Goal: Task Accomplishment & Management: Complete application form

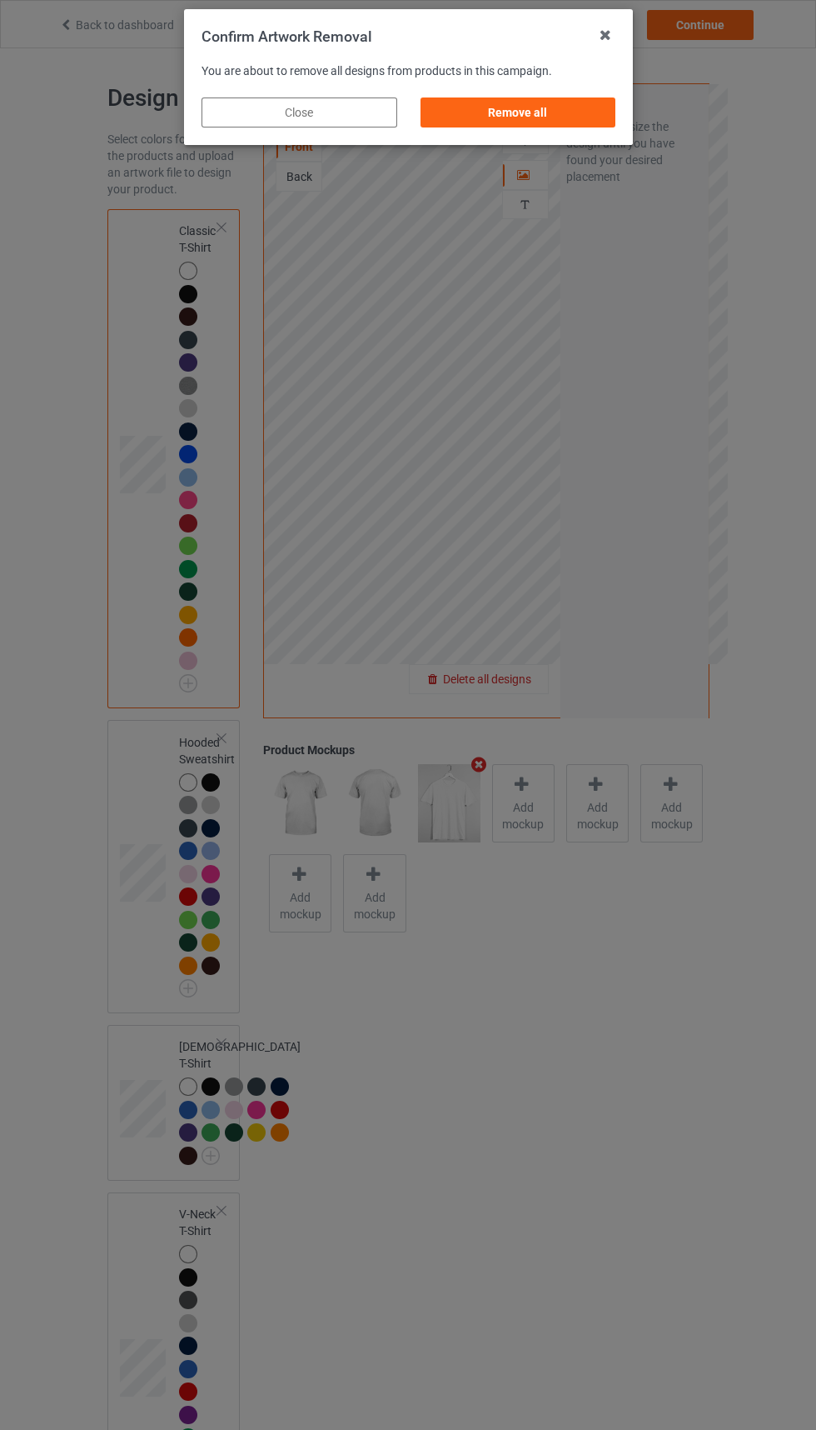
click at [516, 120] on div "Remove all" at bounding box center [518, 112] width 196 height 30
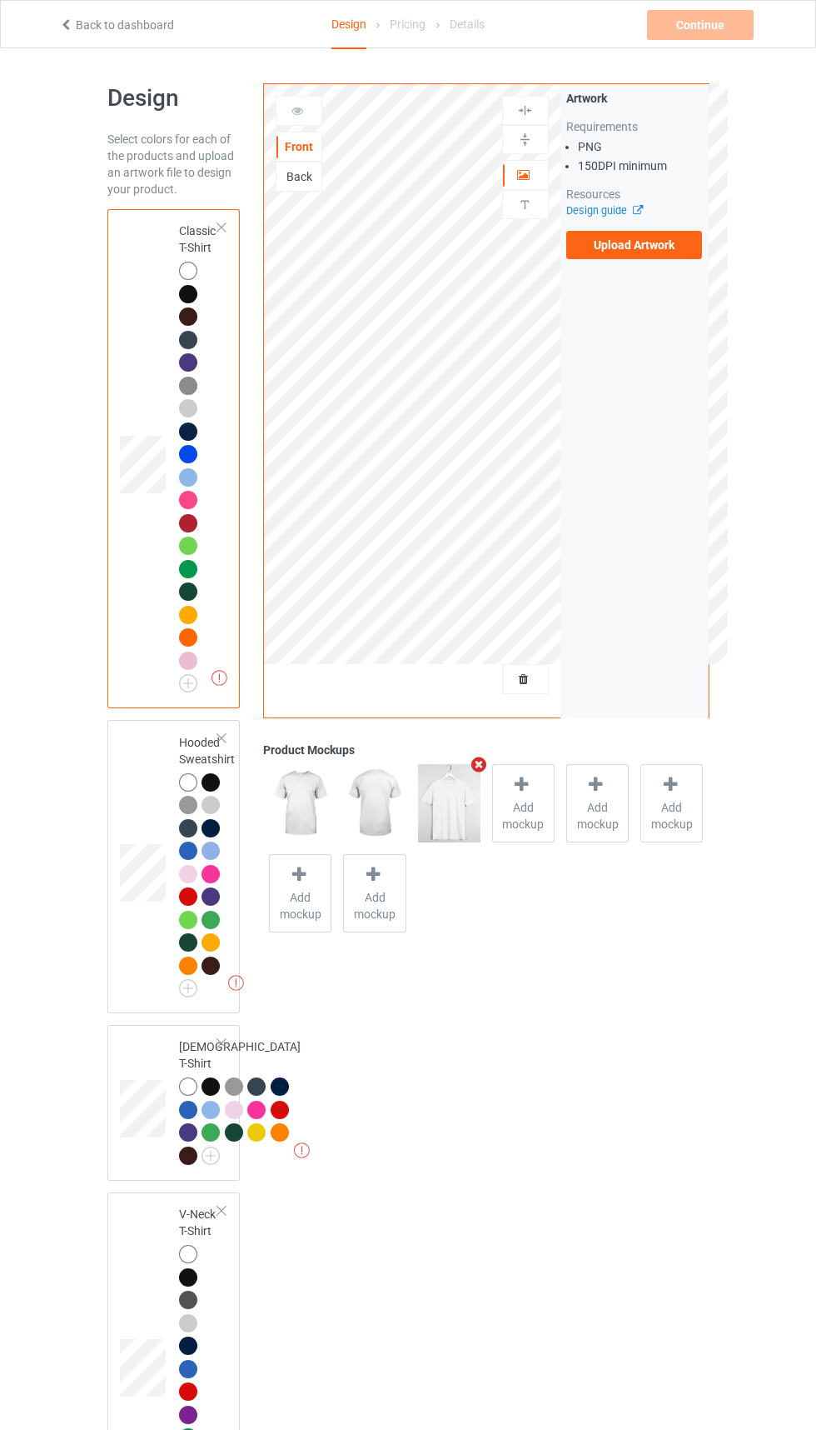
click at [637, 210] on icon at bounding box center [633, 207] width 12 height 11
click at [635, 244] on label "Upload Artwork" at bounding box center [635, 245] width 137 height 28
click at [0, 0] on input "Upload Artwork" at bounding box center [0, 0] width 0 height 0
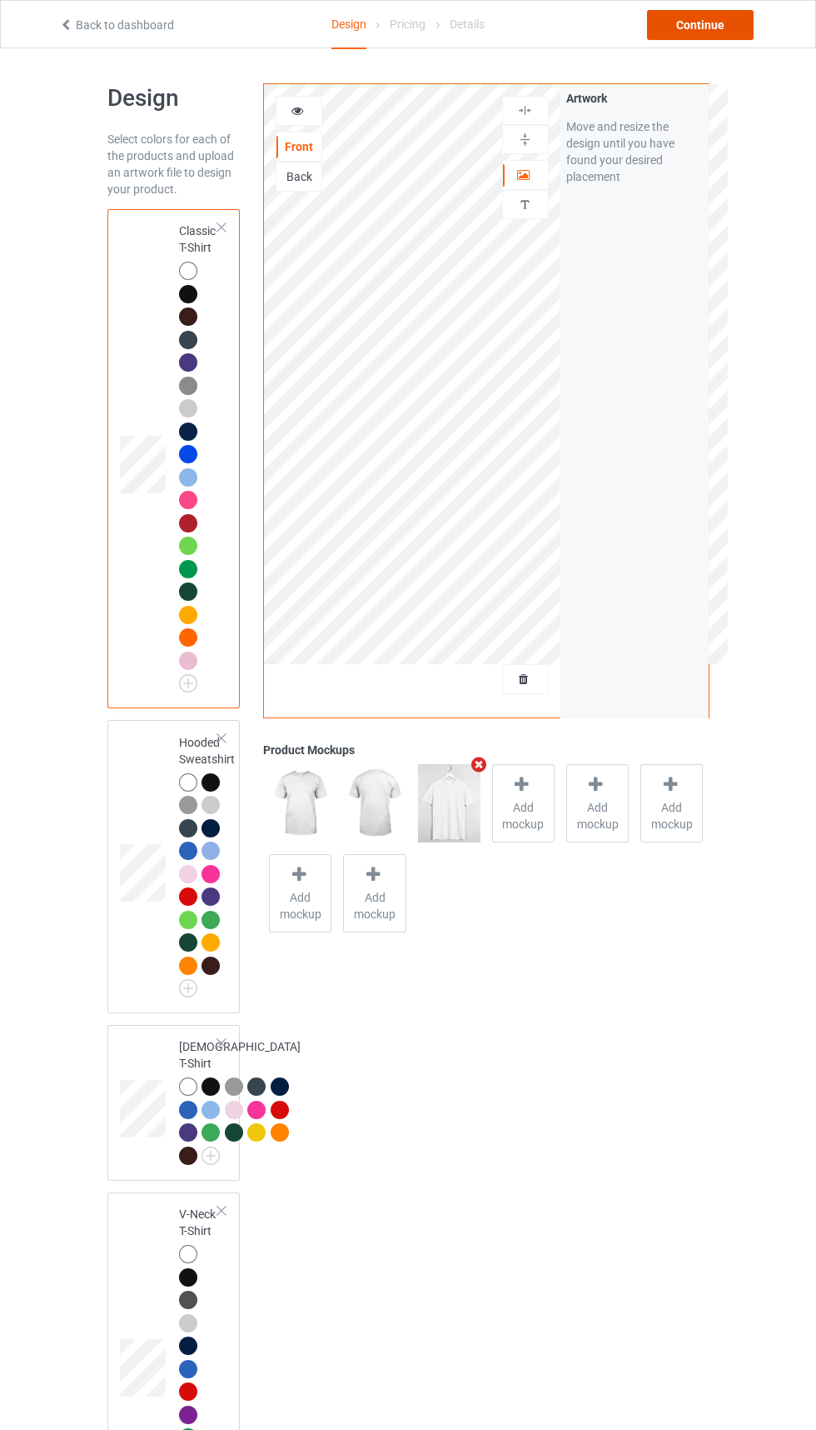
click at [682, 38] on div "Continue" at bounding box center [700, 25] width 107 height 30
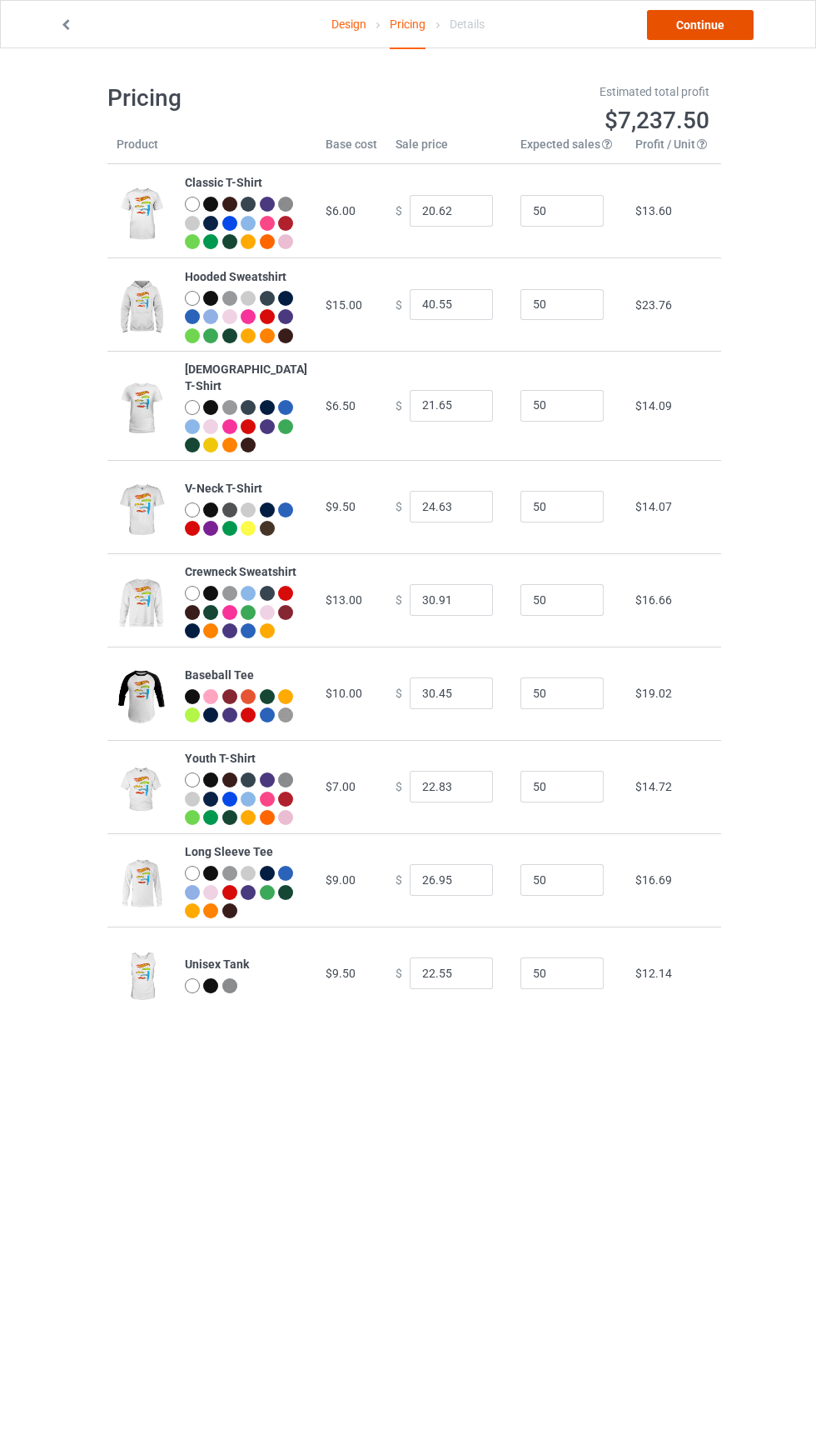
click at [708, 18] on link "Continue" at bounding box center [700, 25] width 107 height 30
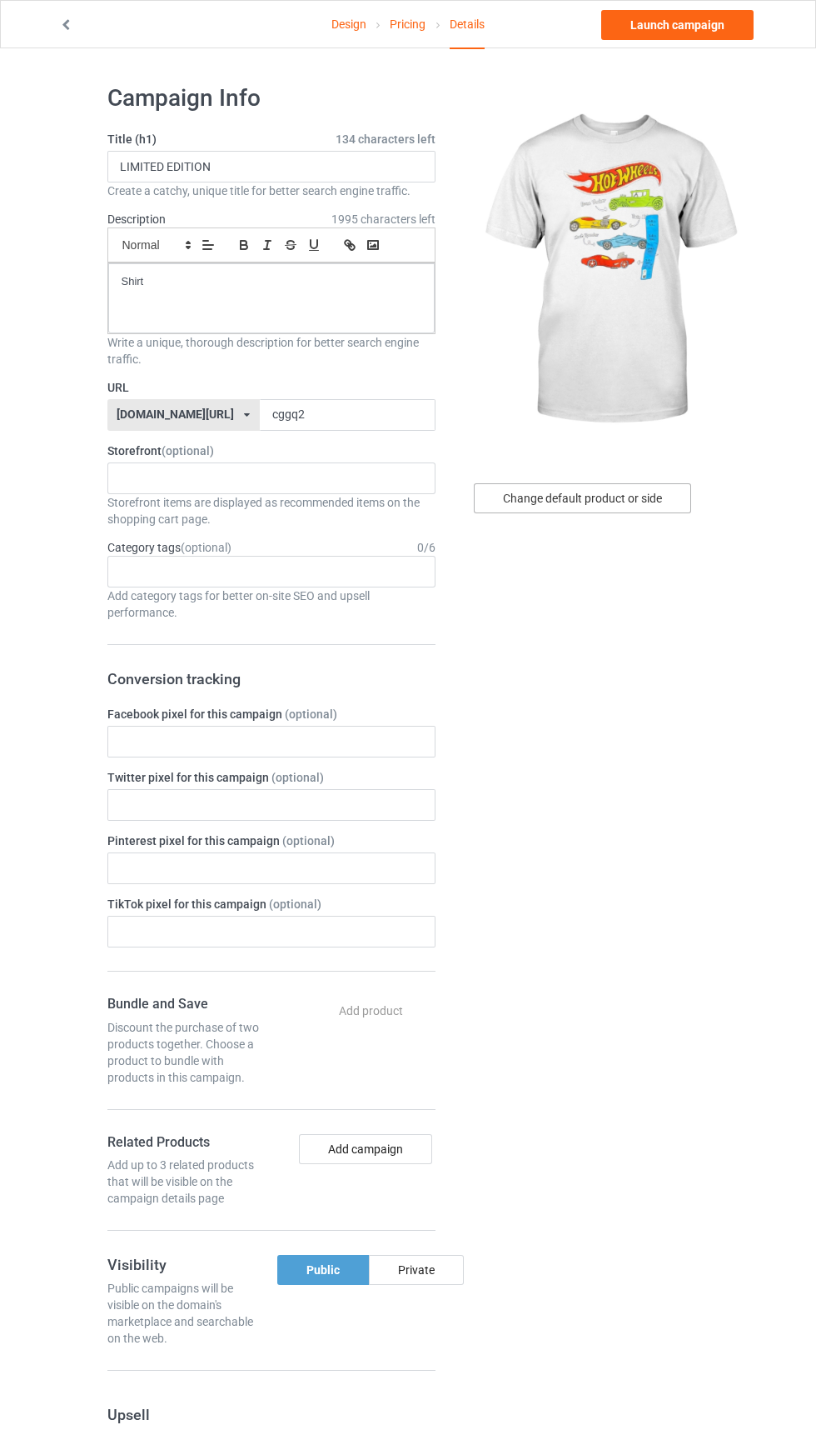
click at [613, 497] on div "Change default product or side" at bounding box center [582, 498] width 217 height 30
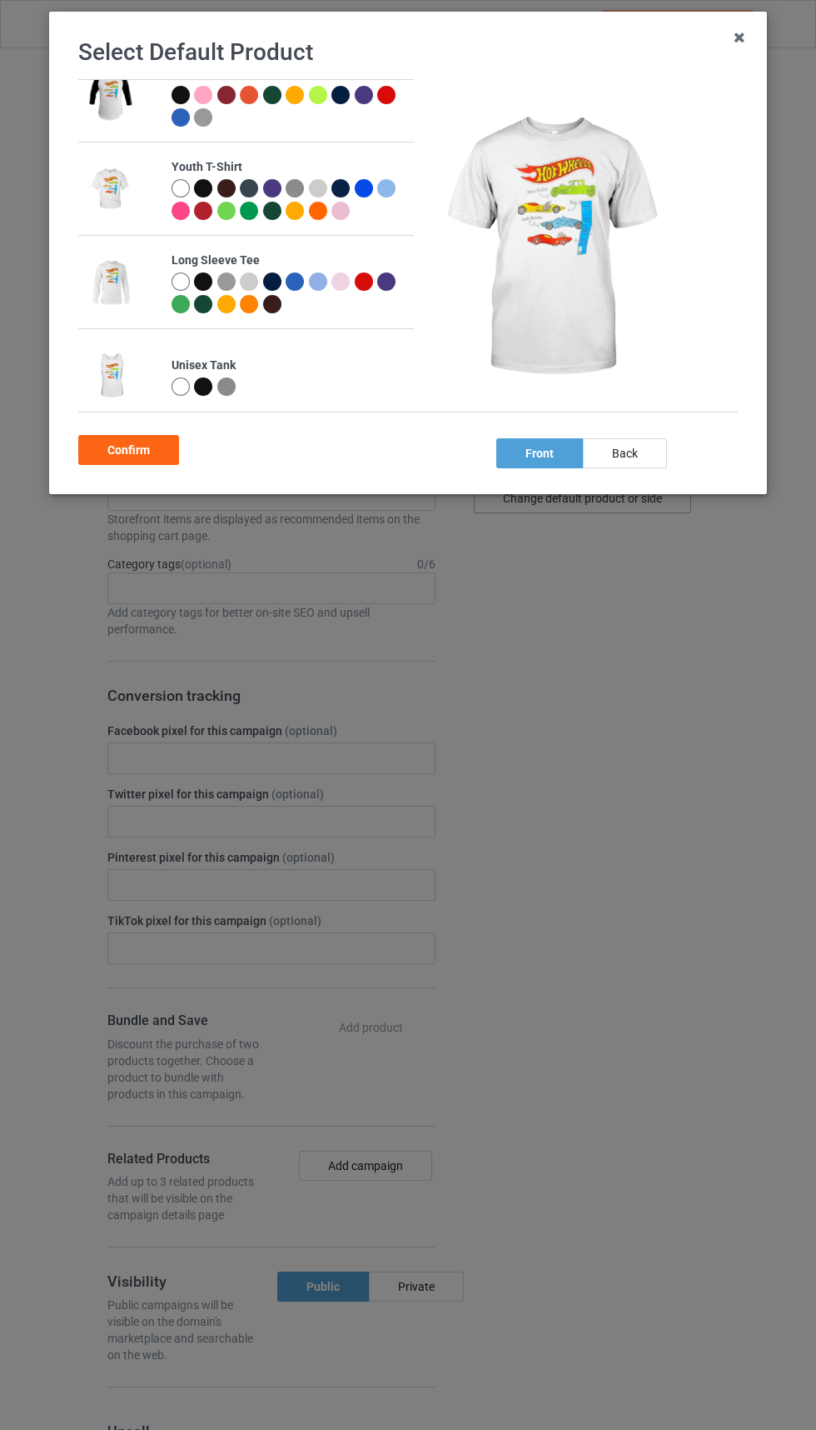
scroll to position [513, 0]
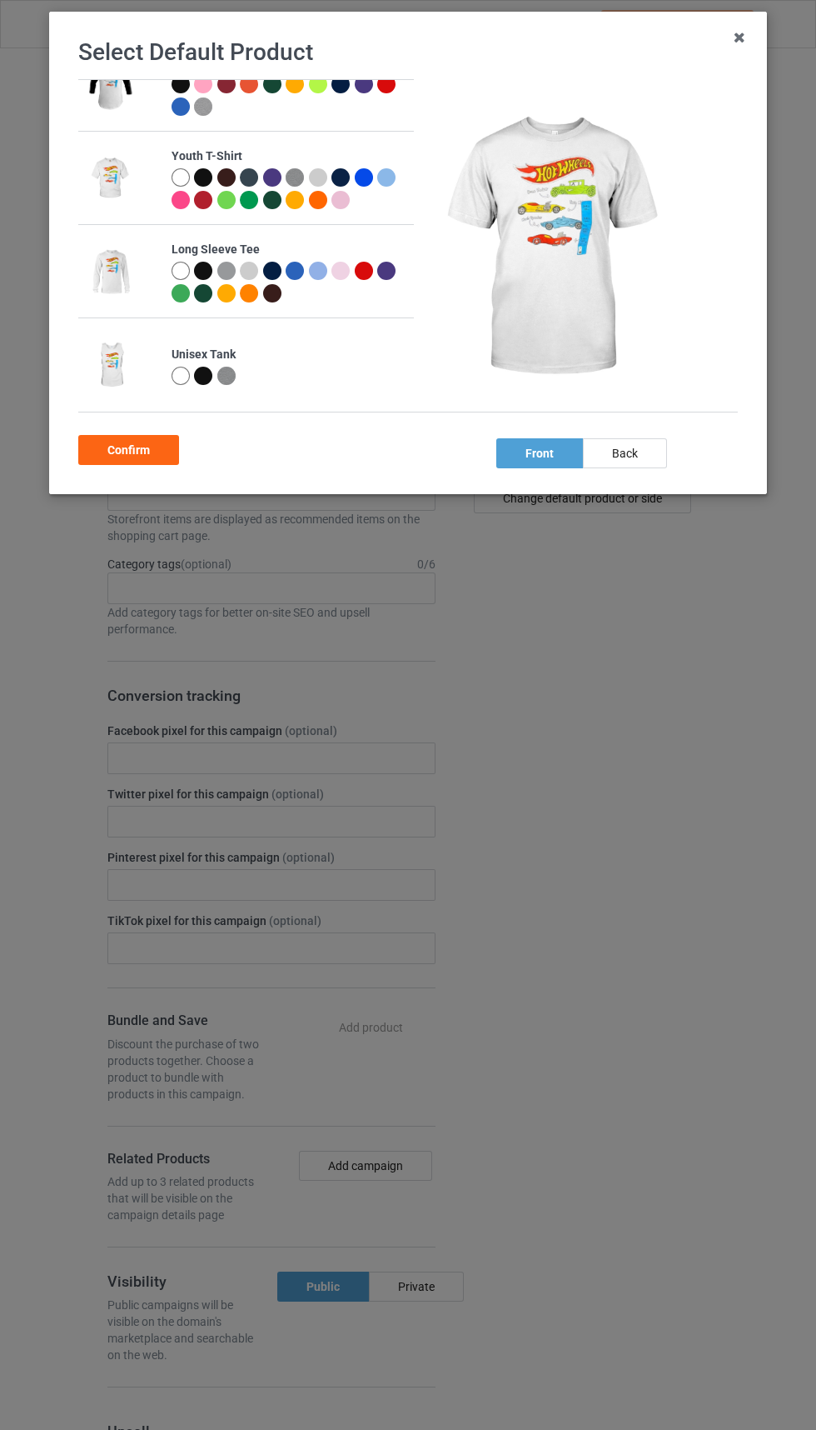
click at [127, 295] on img at bounding box center [110, 271] width 46 height 57
click at [191, 278] on div at bounding box center [183, 273] width 23 height 23
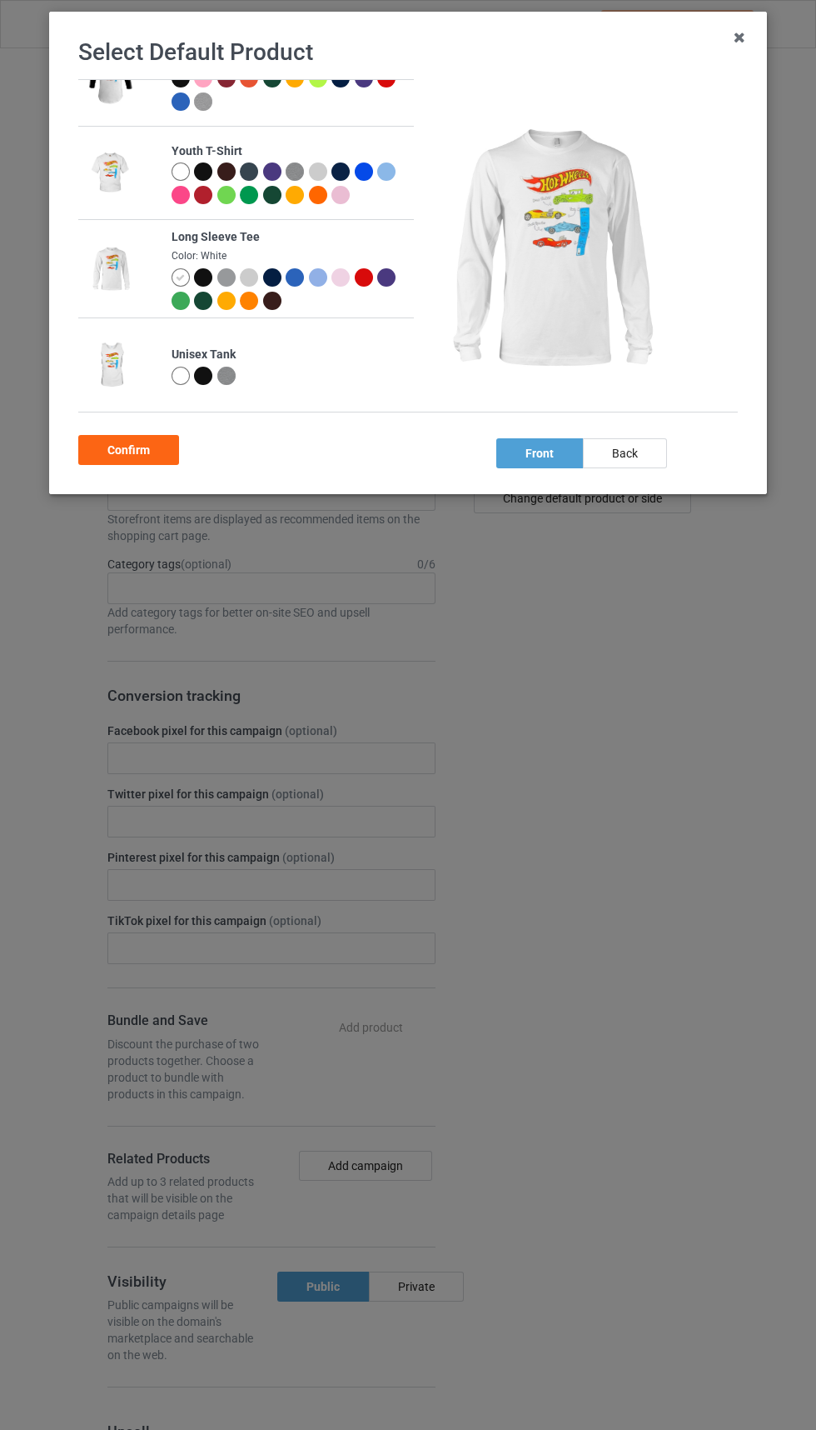
scroll to position [507, 0]
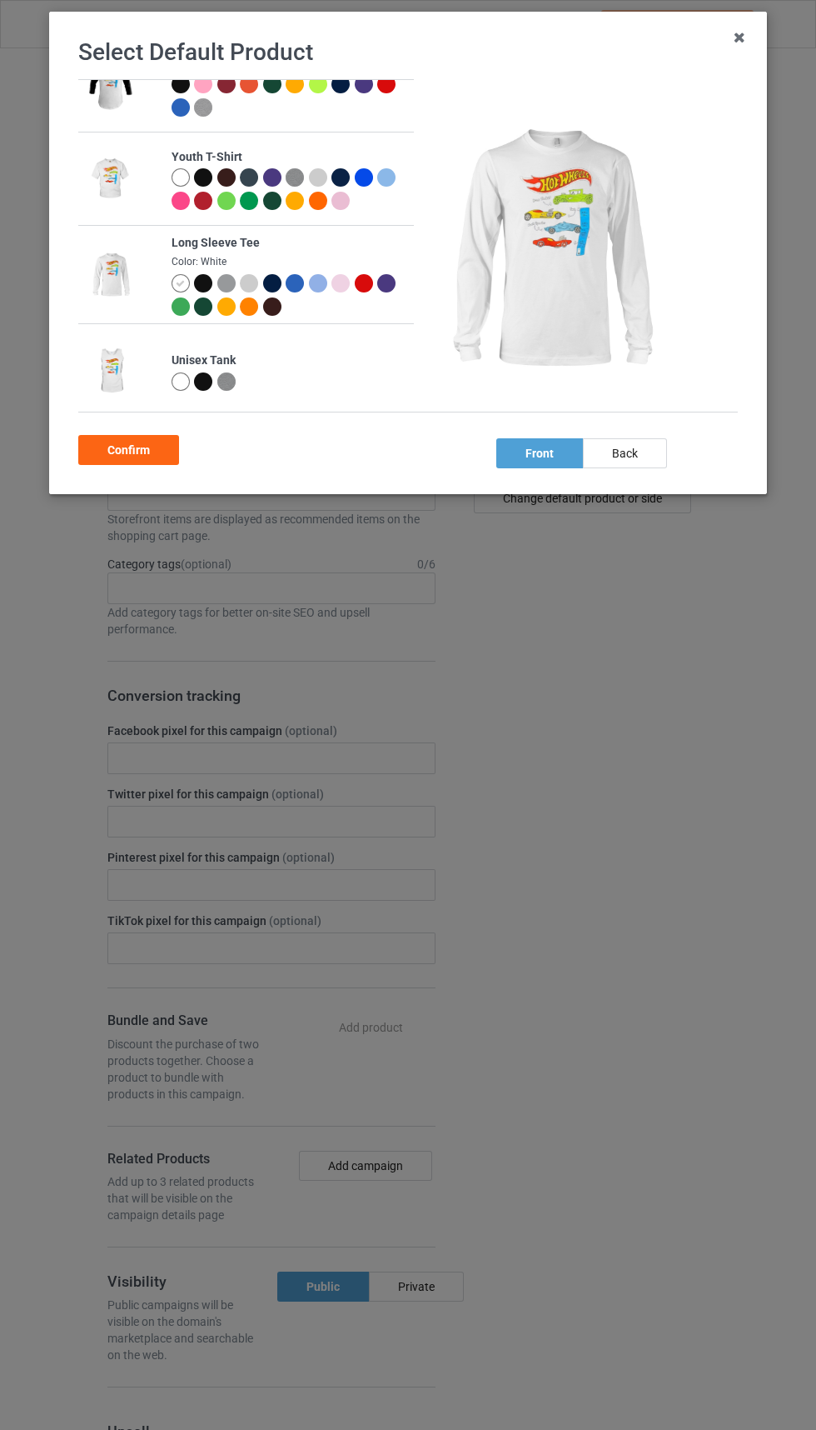
click at [297, 287] on div at bounding box center [295, 283] width 18 height 18
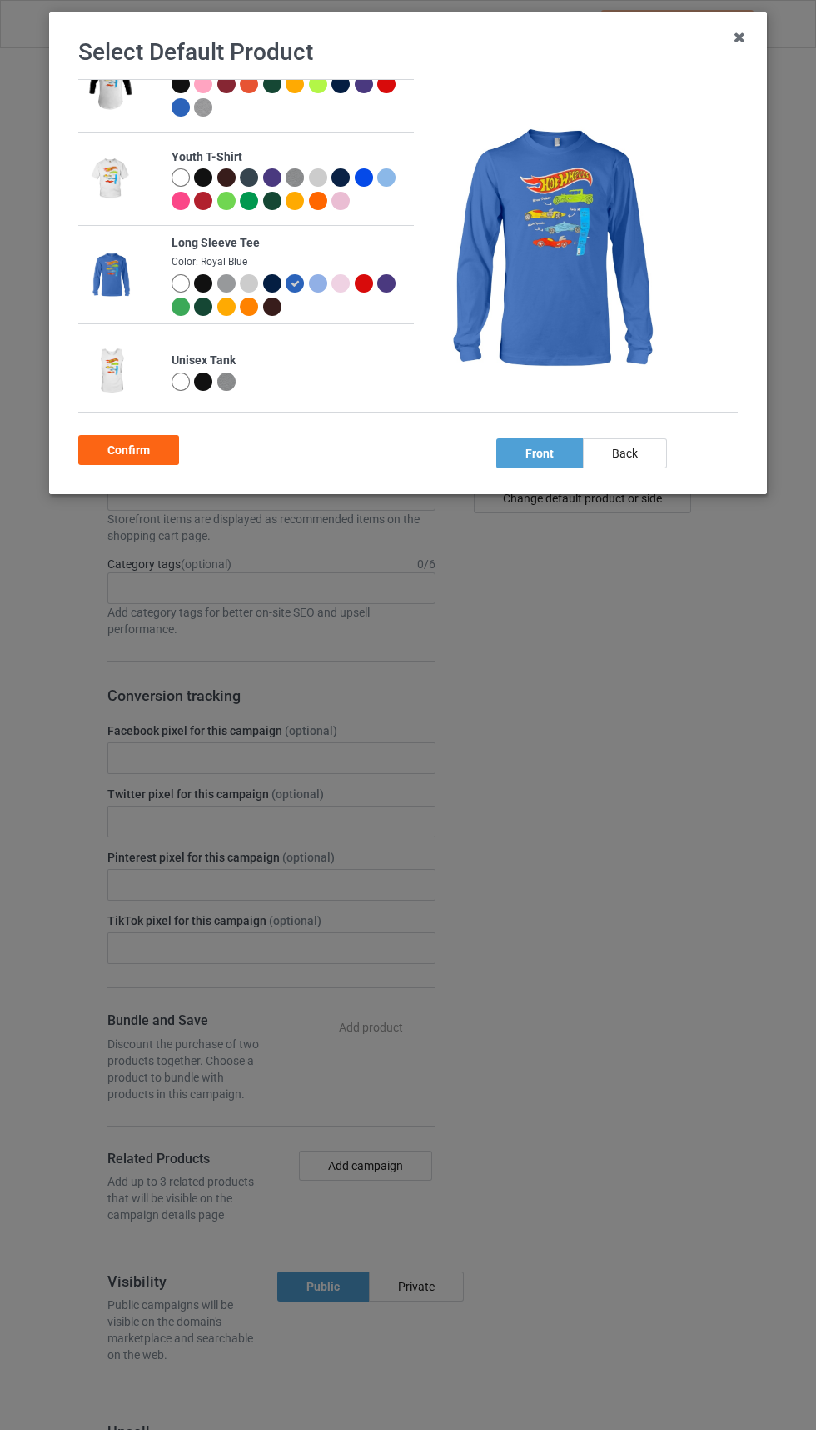
click at [395, 288] on div at bounding box center [388, 285] width 23 height 23
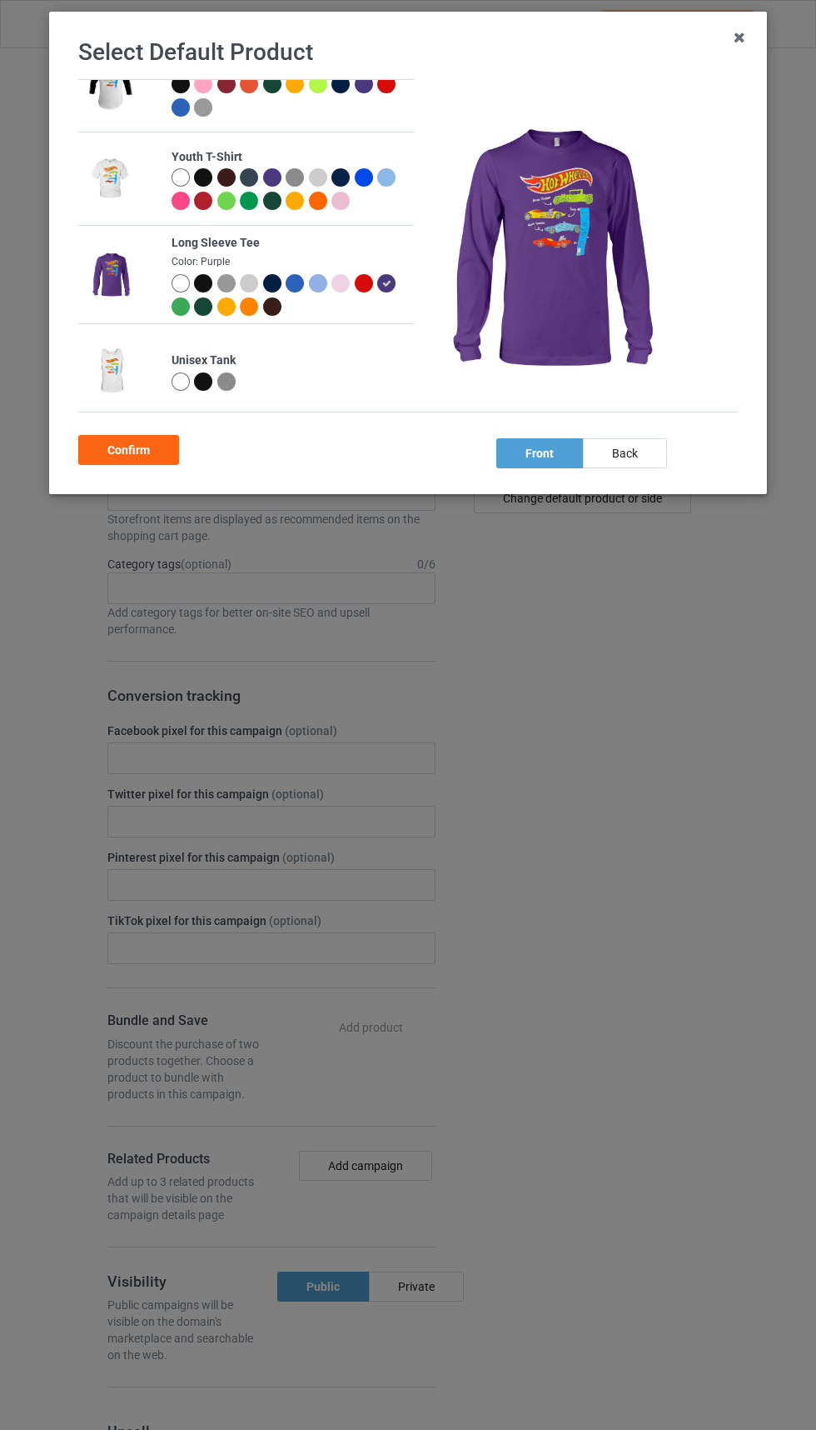
click at [302, 295] on div at bounding box center [297, 285] width 23 height 23
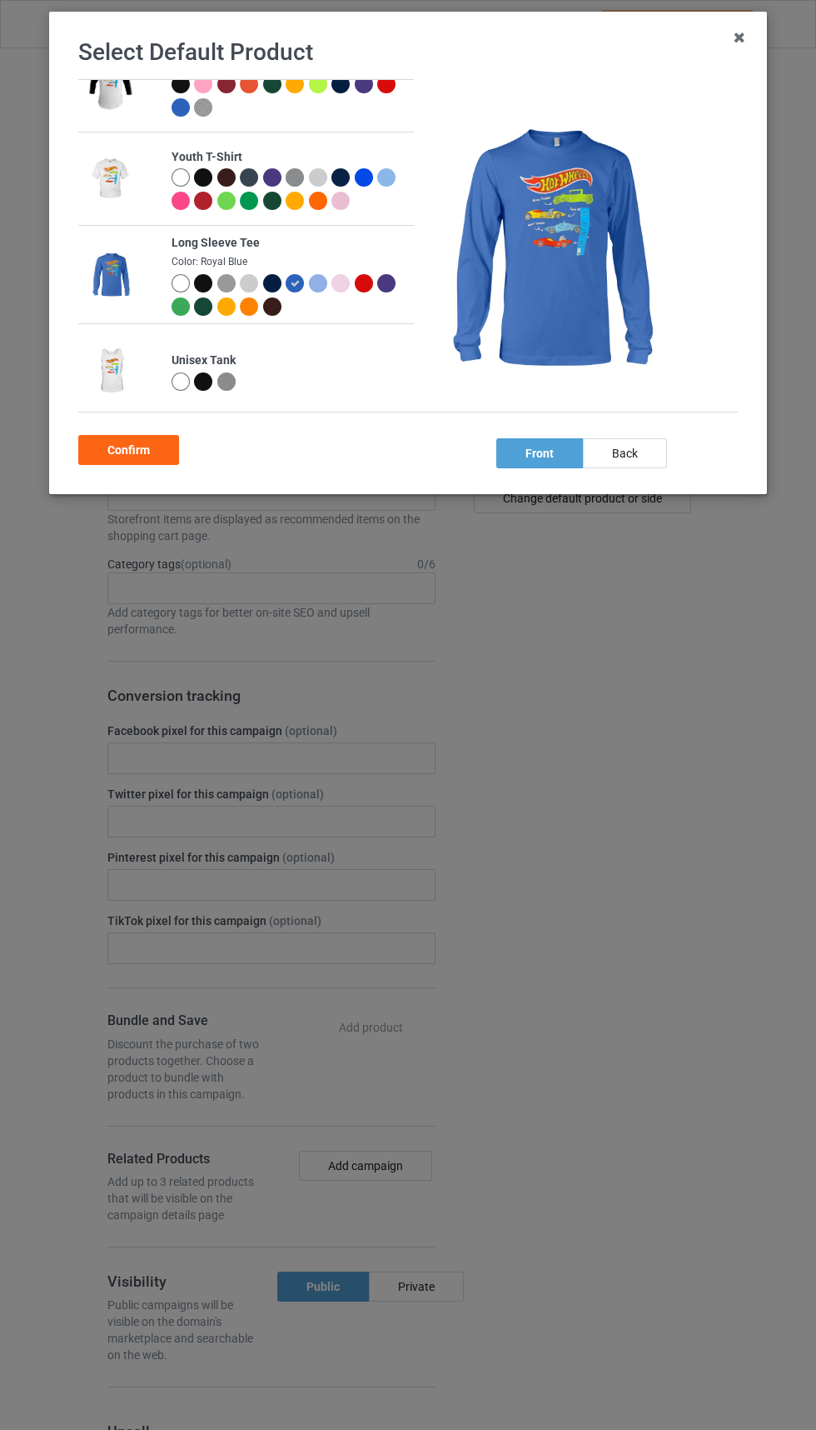
click at [320, 290] on div at bounding box center [318, 283] width 18 height 18
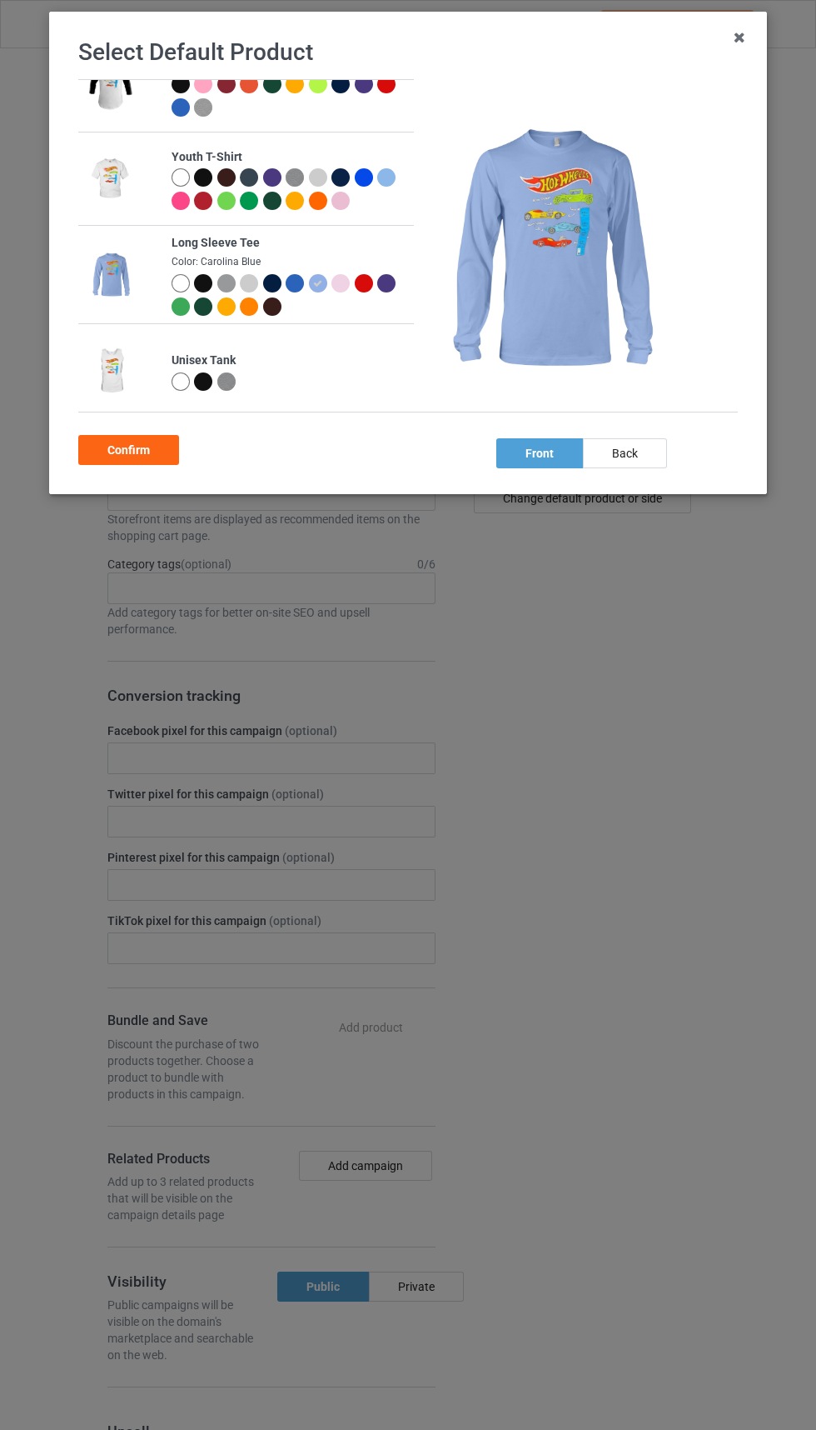
click at [299, 281] on div at bounding box center [295, 283] width 18 height 18
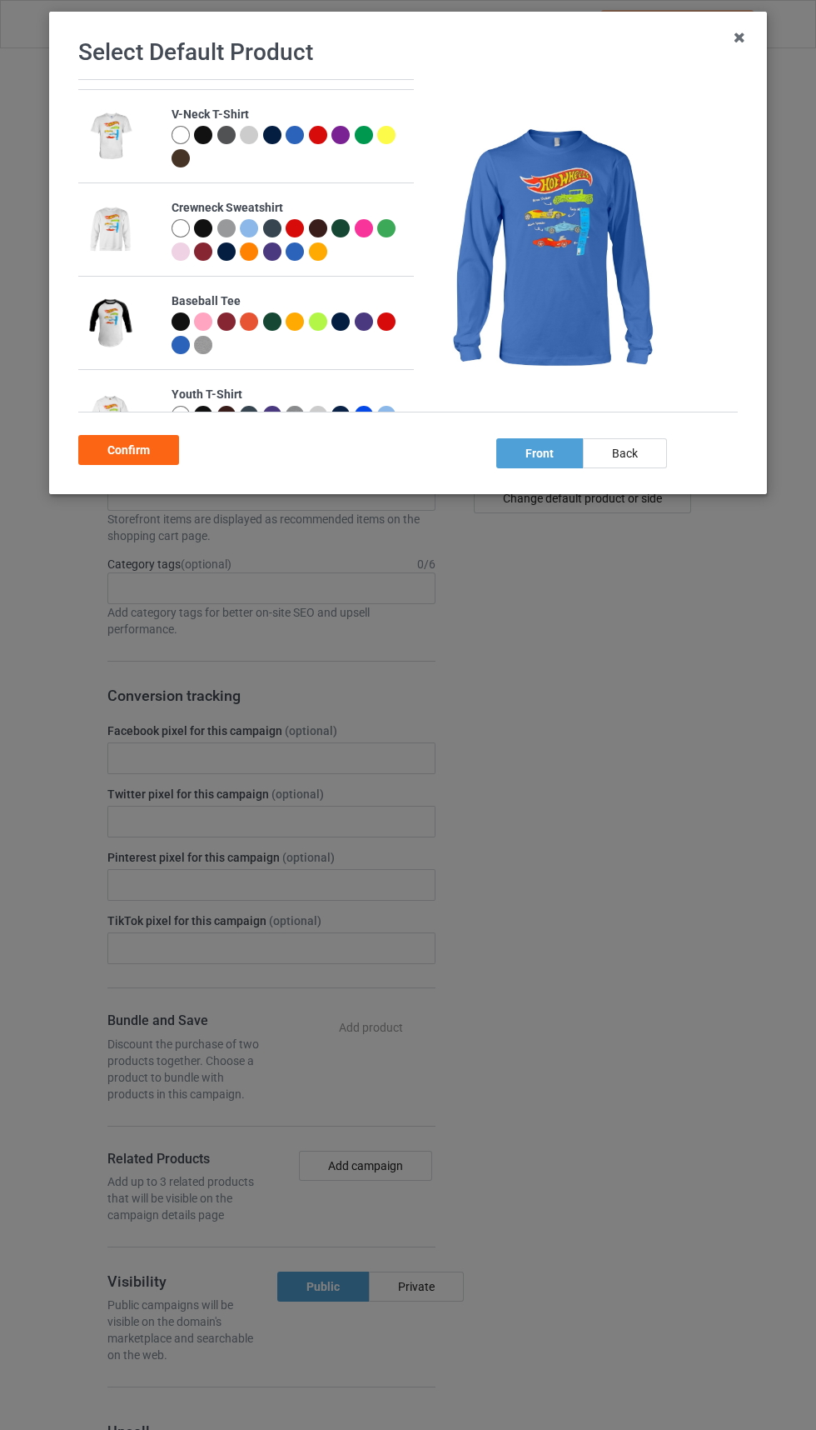
scroll to position [265, 0]
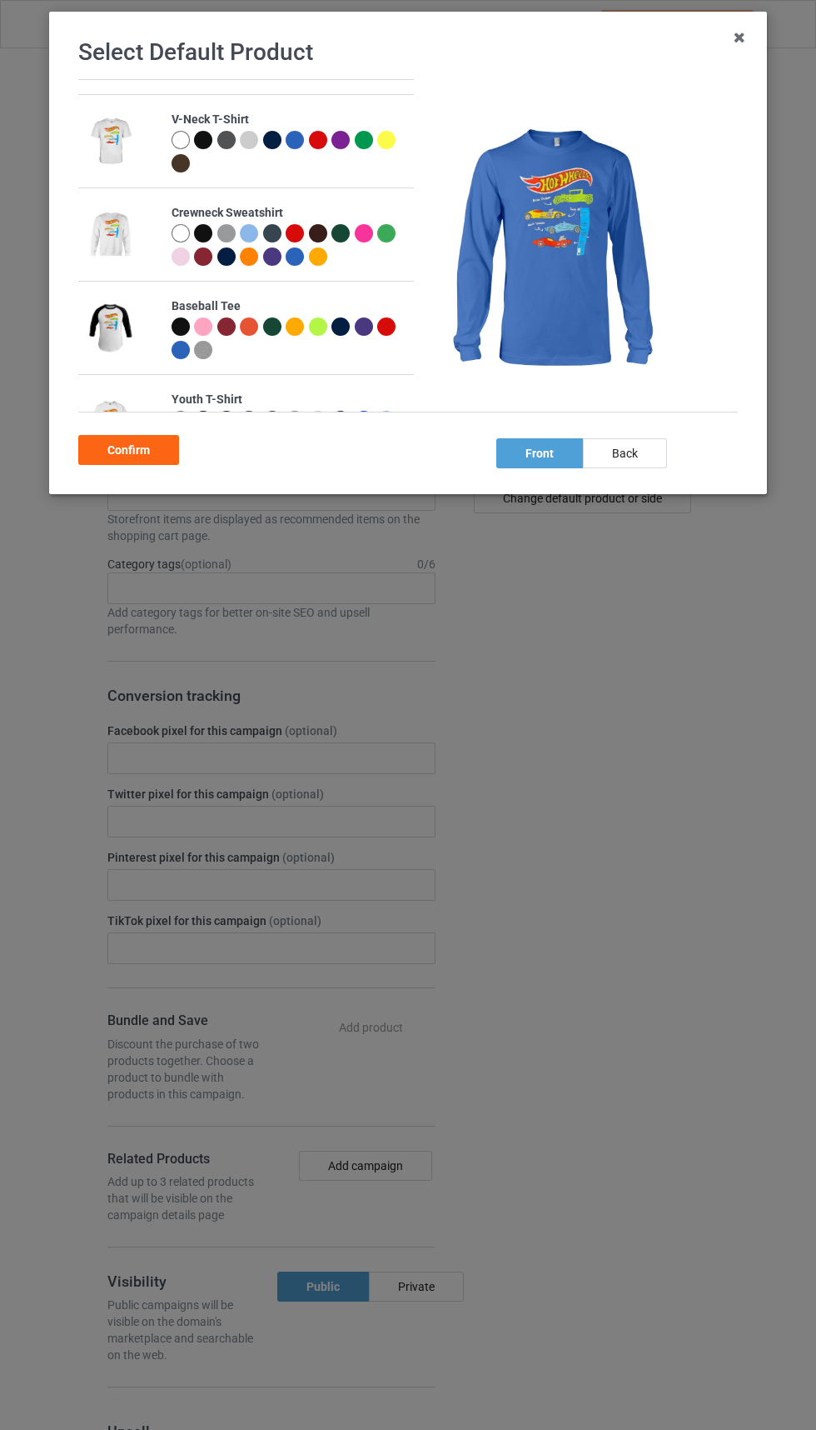
click at [177, 232] on div at bounding box center [181, 233] width 18 height 18
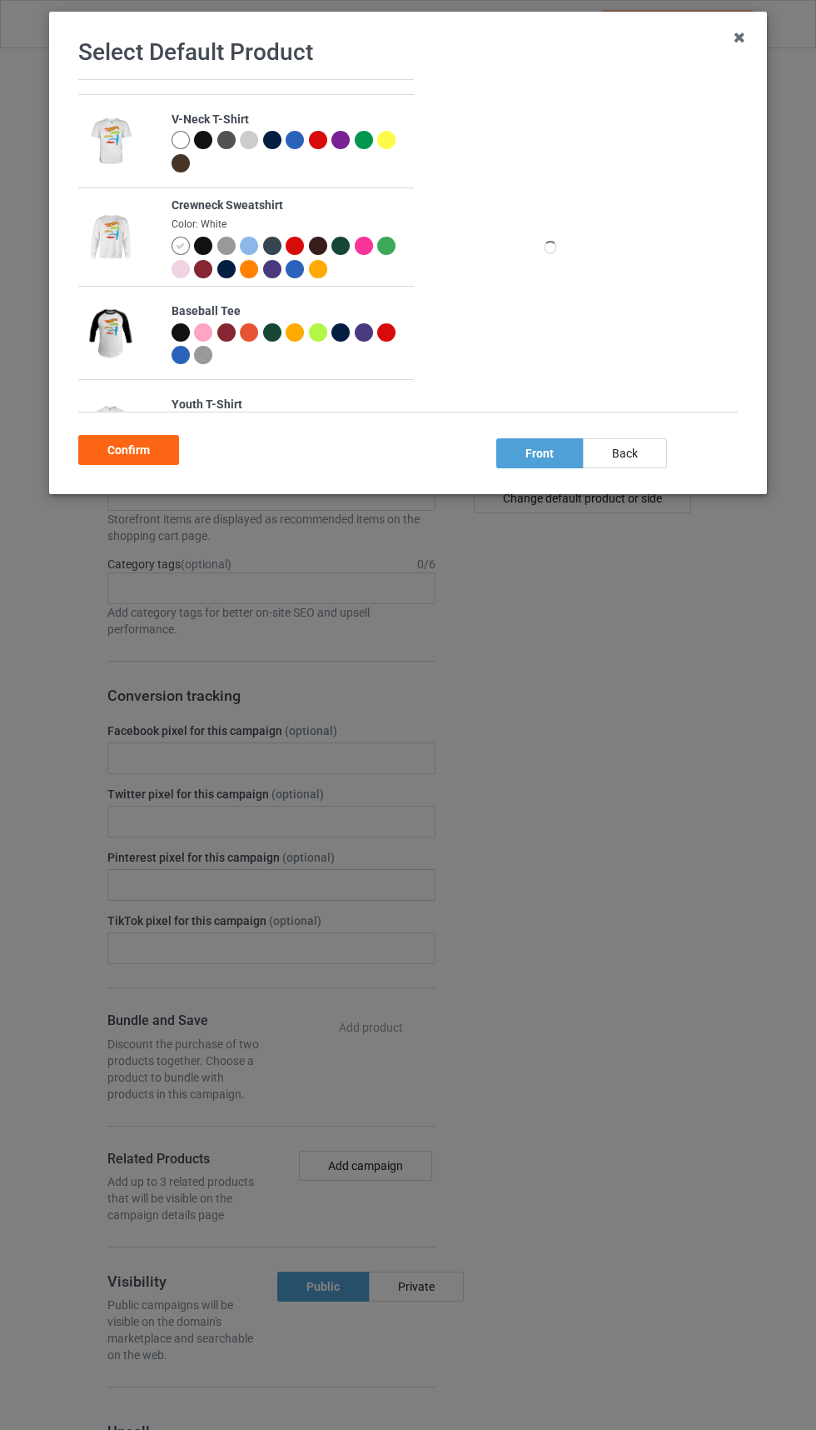
click at [303, 277] on div at bounding box center [297, 271] width 23 height 23
click at [292, 280] on div at bounding box center [297, 271] width 23 height 23
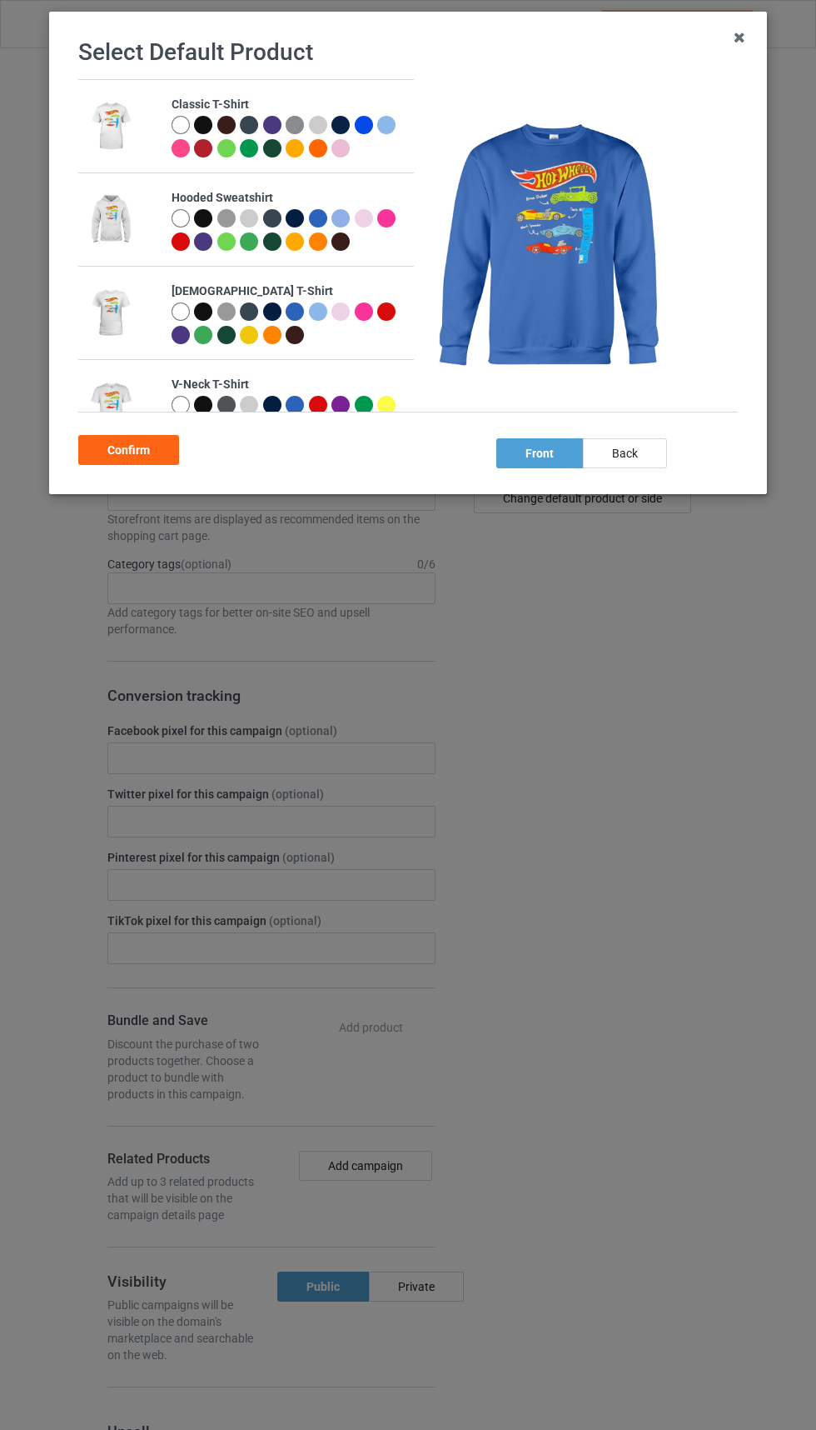
scroll to position [0, 0]
click at [143, 436] on div "Confirm" at bounding box center [128, 450] width 101 height 30
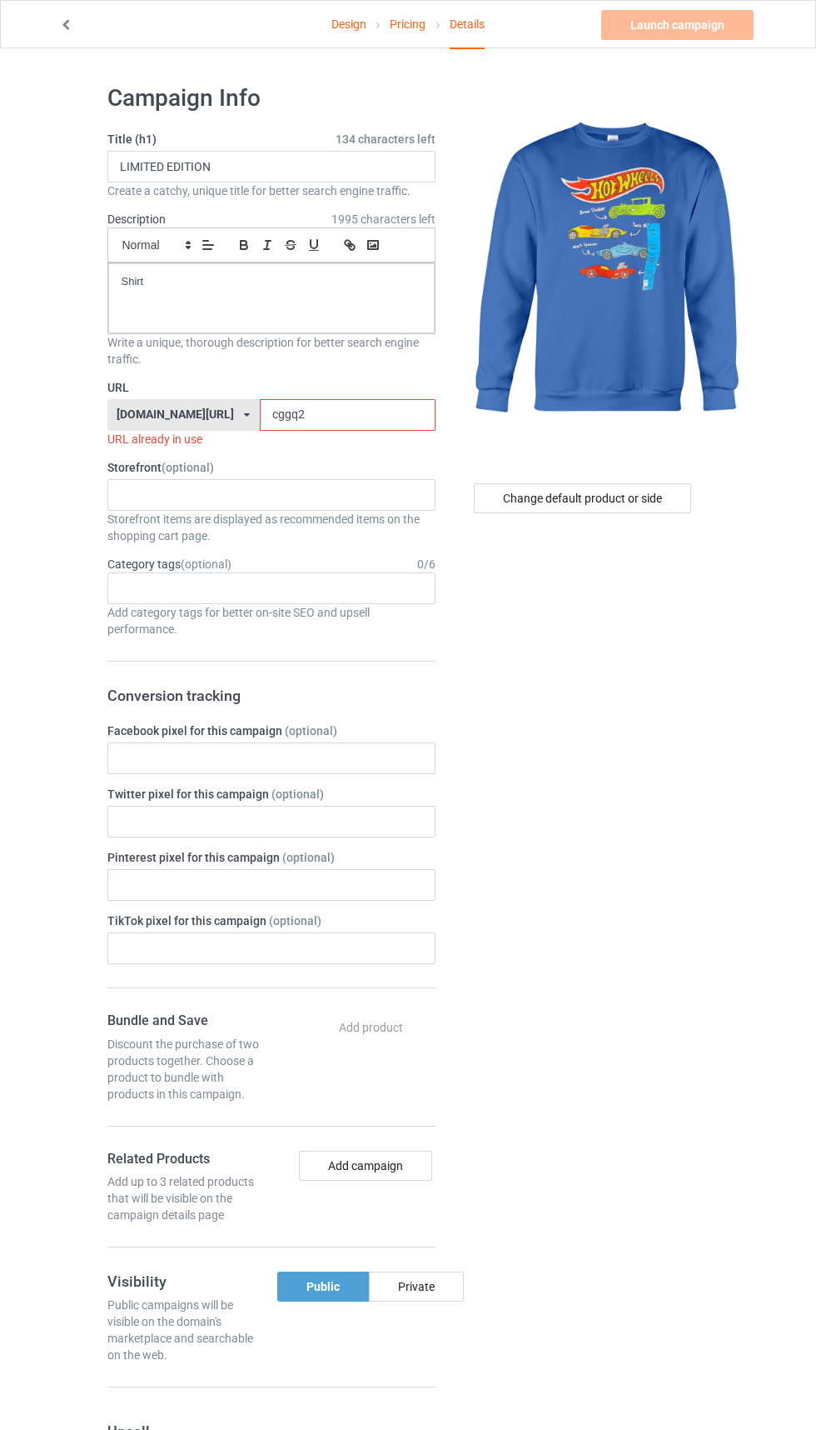
click at [336, 415] on input "cggq2" at bounding box center [348, 415] width 176 height 32
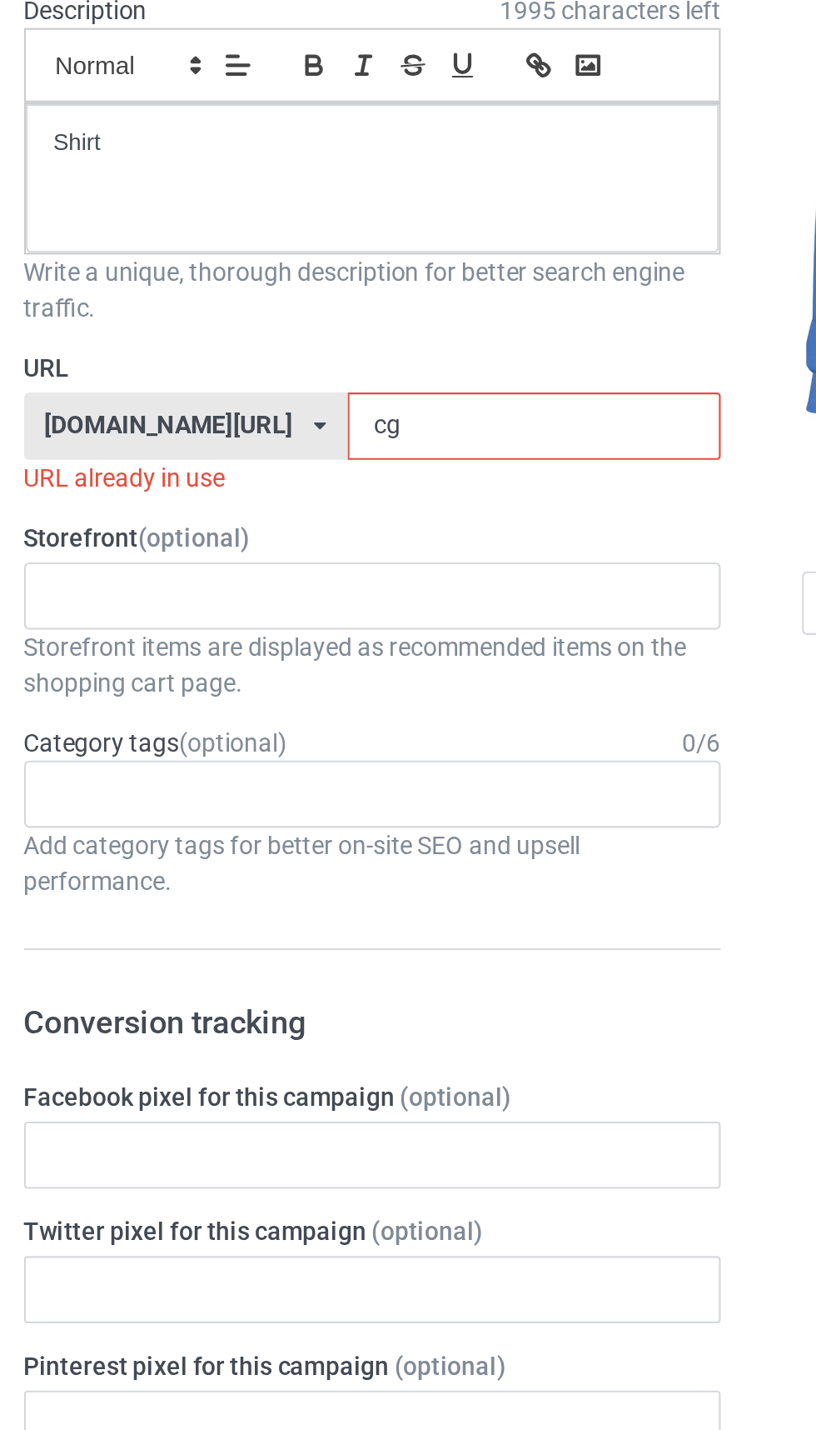
type input "c"
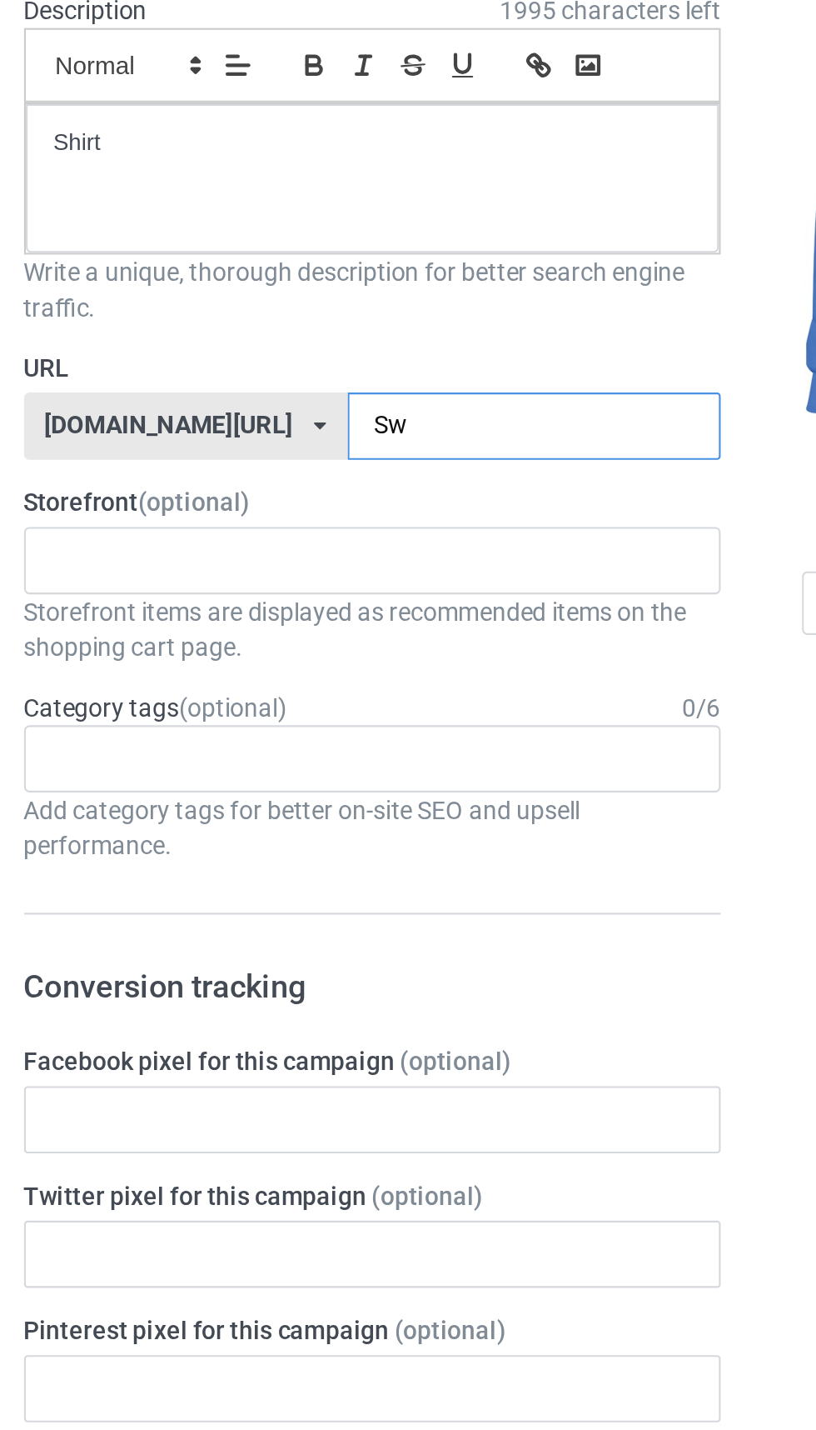
type input "S"
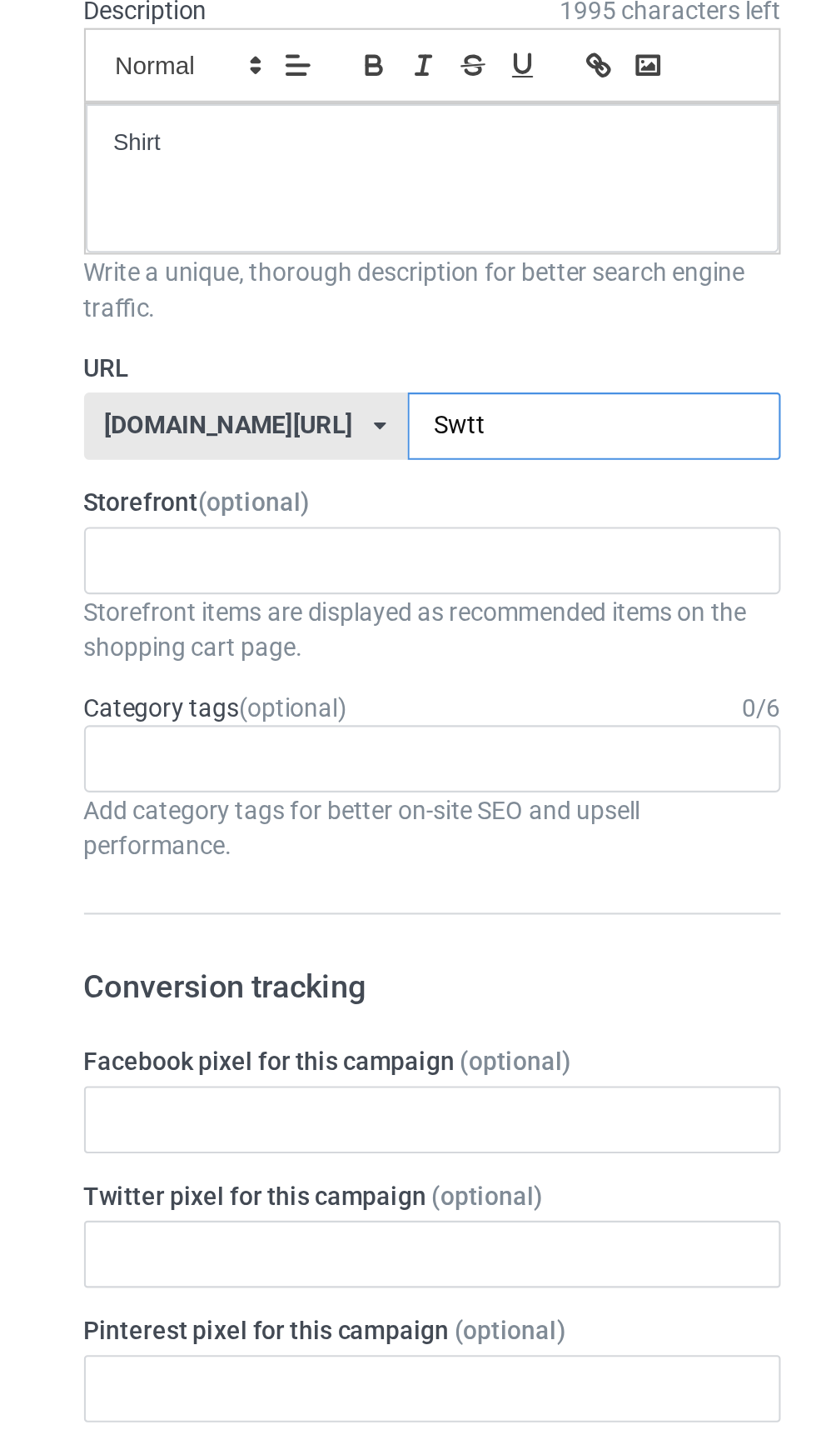
type input "Swtt1"
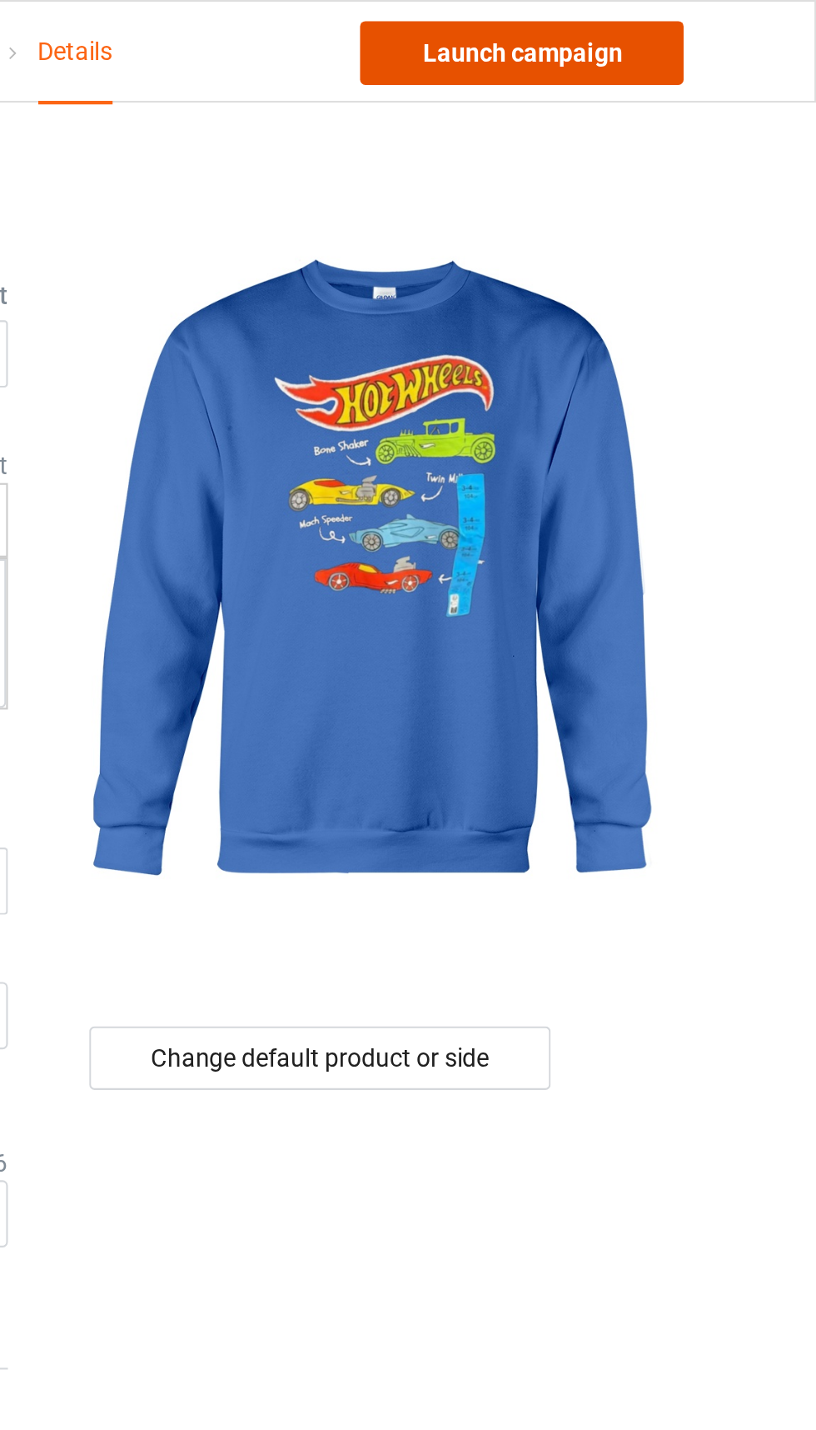
click at [684, 20] on link "Launch campaign" at bounding box center [678, 25] width 152 height 30
